Goal: Task Accomplishment & Management: Use online tool/utility

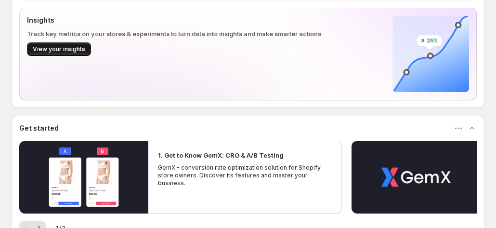
scroll to position [189, 0]
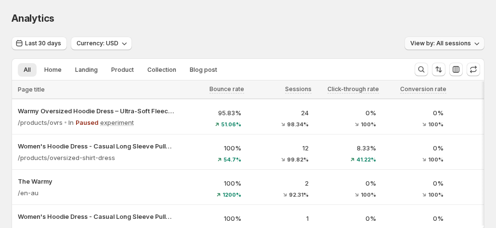
click at [459, 40] on span "View by: All sessions" at bounding box center [440, 43] width 61 height 8
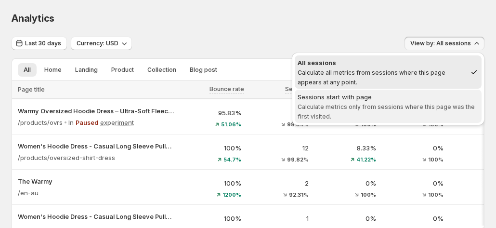
click at [406, 106] on span "Calculate metrics only from sessions where this page was the first visited." at bounding box center [385, 111] width 177 height 17
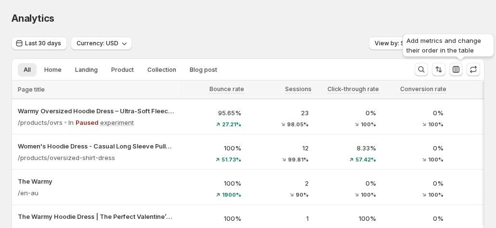
click at [461, 68] on icon "button" at bounding box center [456, 69] width 10 height 10
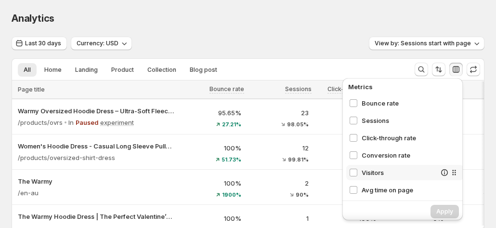
click at [364, 172] on span "Visitors" at bounding box center [398, 172] width 74 height 10
click at [360, 192] on div "Avg time on page" at bounding box center [392, 190] width 87 height 10
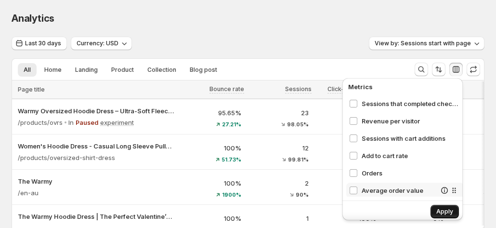
scroll to position [176, 0]
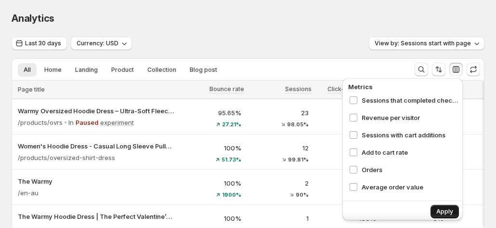
click at [449, 209] on span "Apply" at bounding box center [444, 211] width 17 height 8
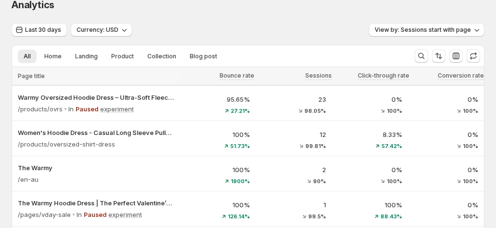
scroll to position [0, 0]
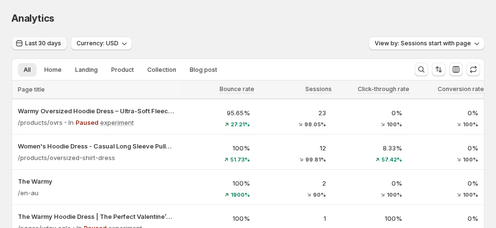
click at [40, 47] on span "Last 30 days" at bounding box center [43, 43] width 36 height 8
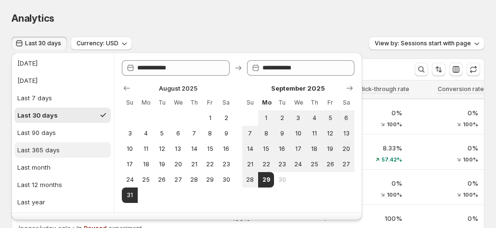
click at [56, 149] on div "Last 365 days" at bounding box center [38, 150] width 42 height 10
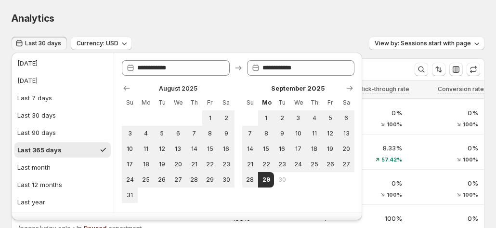
type input "**********"
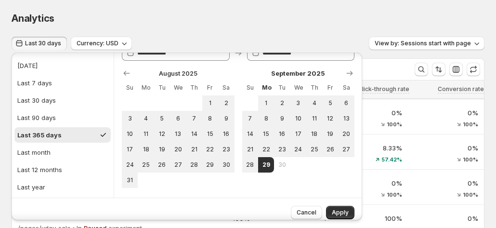
scroll to position [21, 0]
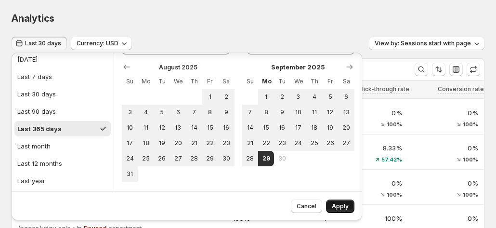
click at [340, 203] on span "Apply" at bounding box center [340, 206] width 17 height 8
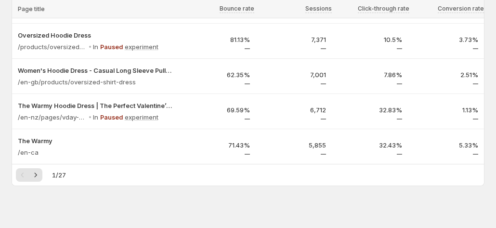
scroll to position [644, 0]
